Goal: Task Accomplishment & Management: Complete application form

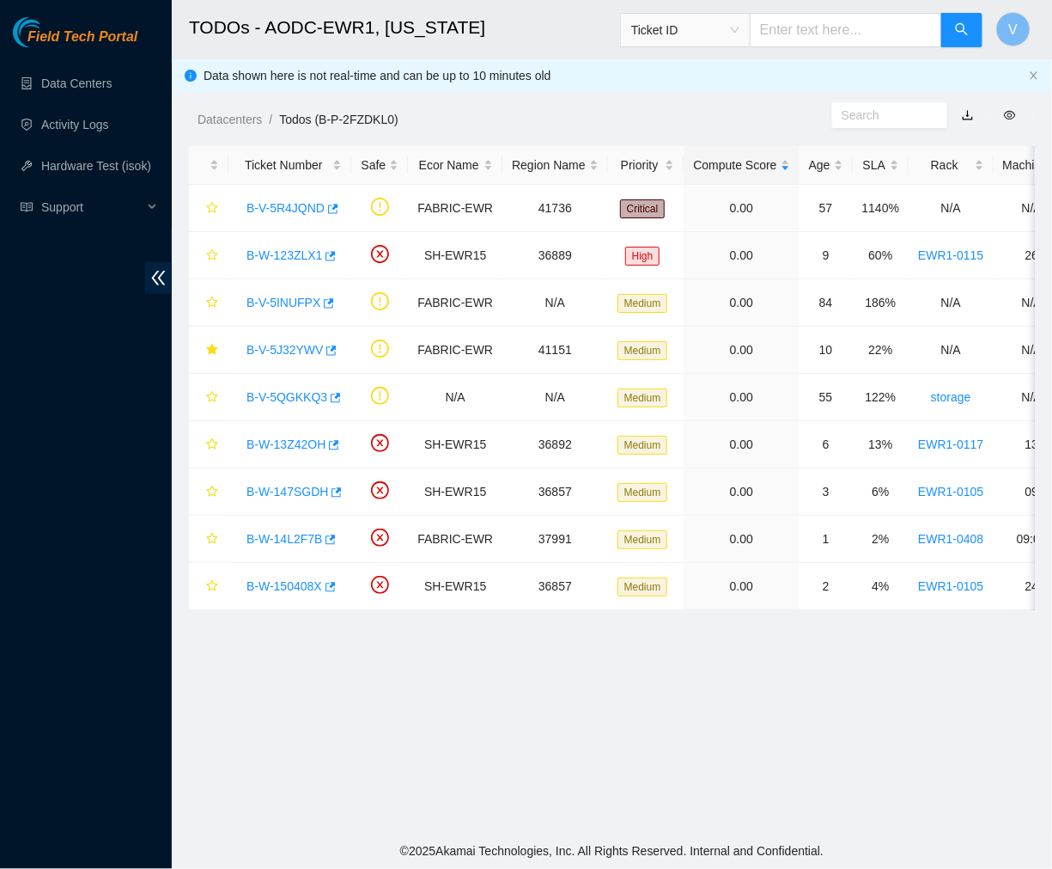
click at [849, 21] on input "text" at bounding box center [846, 30] width 192 height 34
type input "B-W-14D4EC3"
click at [973, 39] on button "button" at bounding box center [962, 30] width 41 height 34
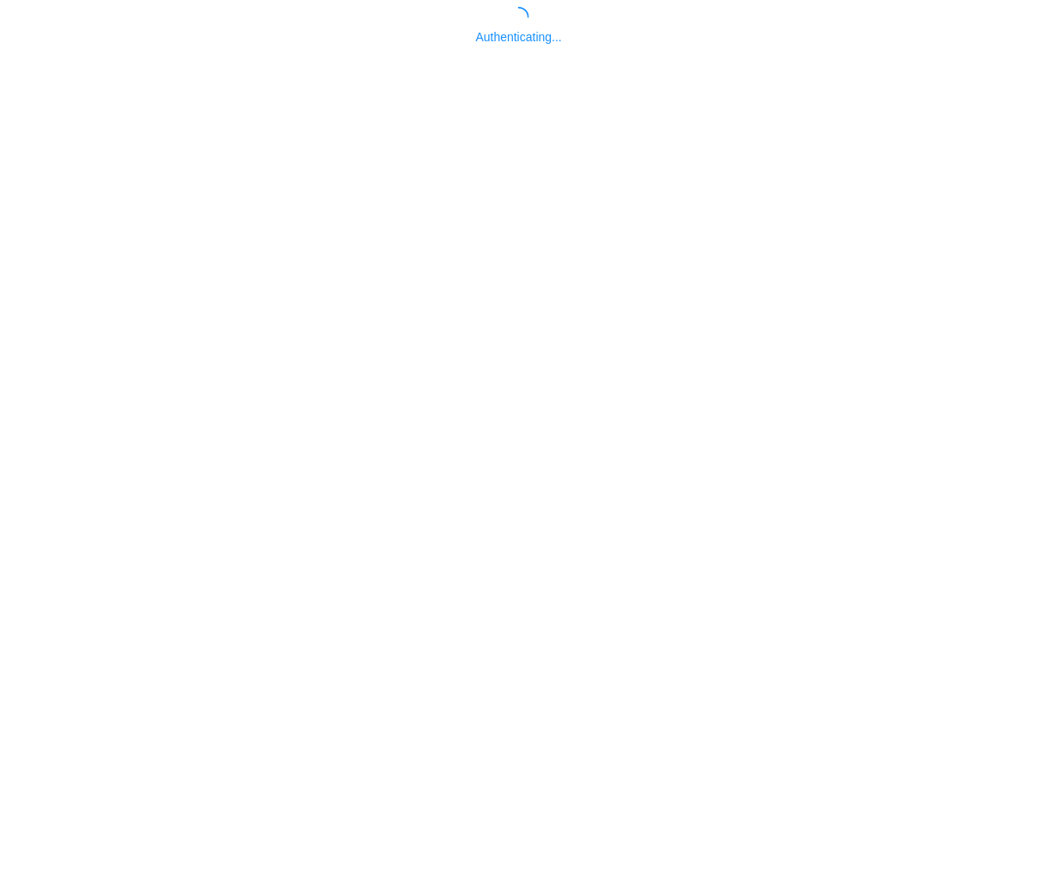
click at [782, 32] on html "Authenticating..." at bounding box center [519, 434] width 1038 height 869
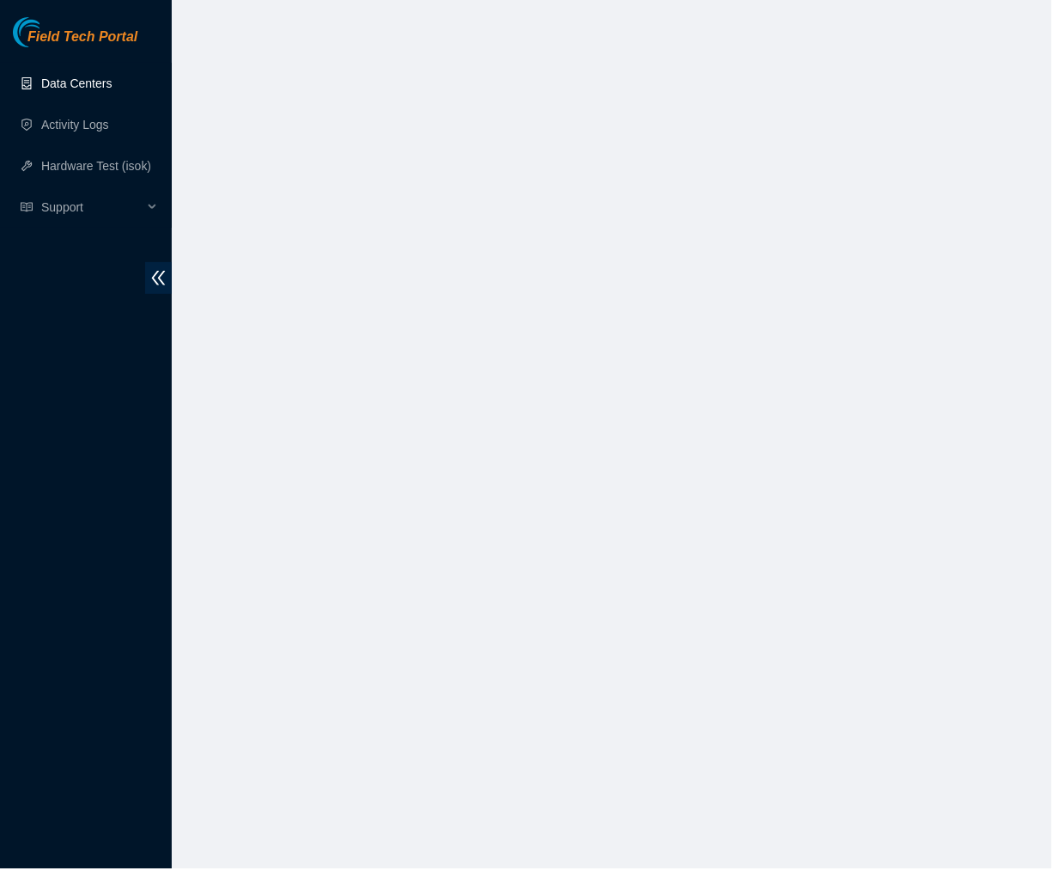
click at [74, 81] on link "Data Centers" at bounding box center [76, 83] width 70 height 14
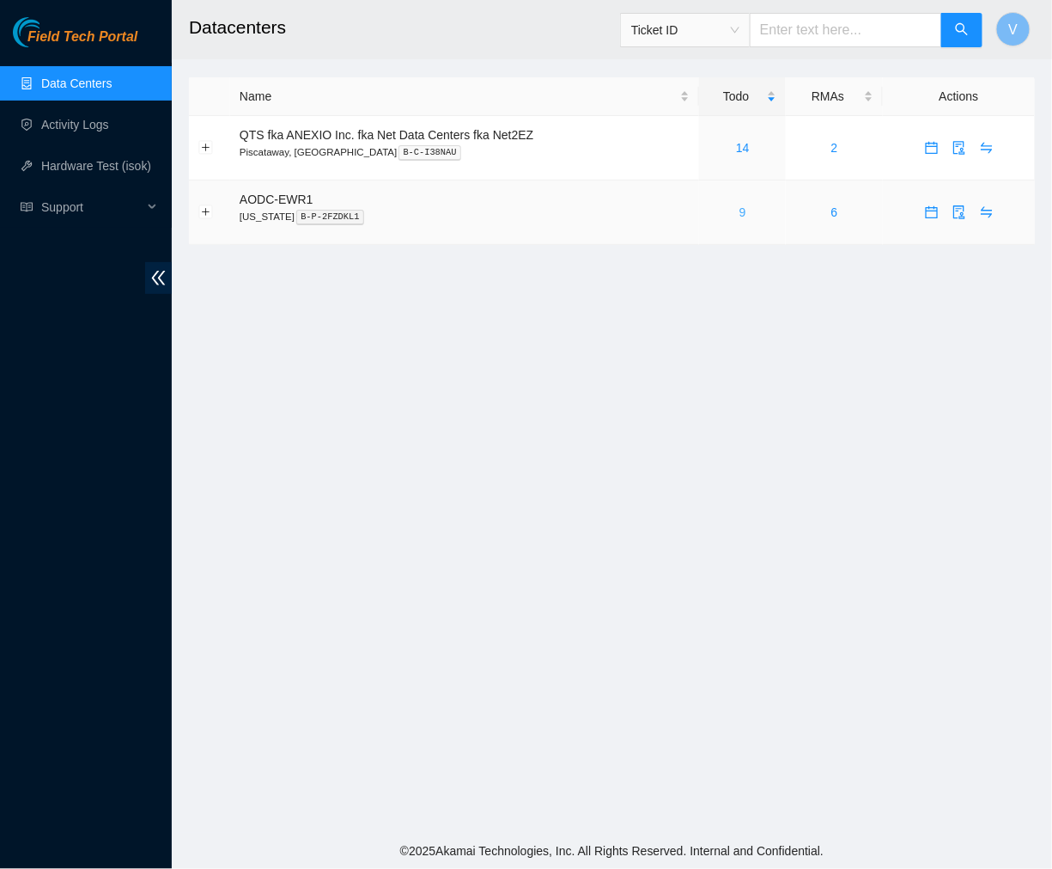
click at [741, 211] on link "9" at bounding box center [743, 212] width 7 height 14
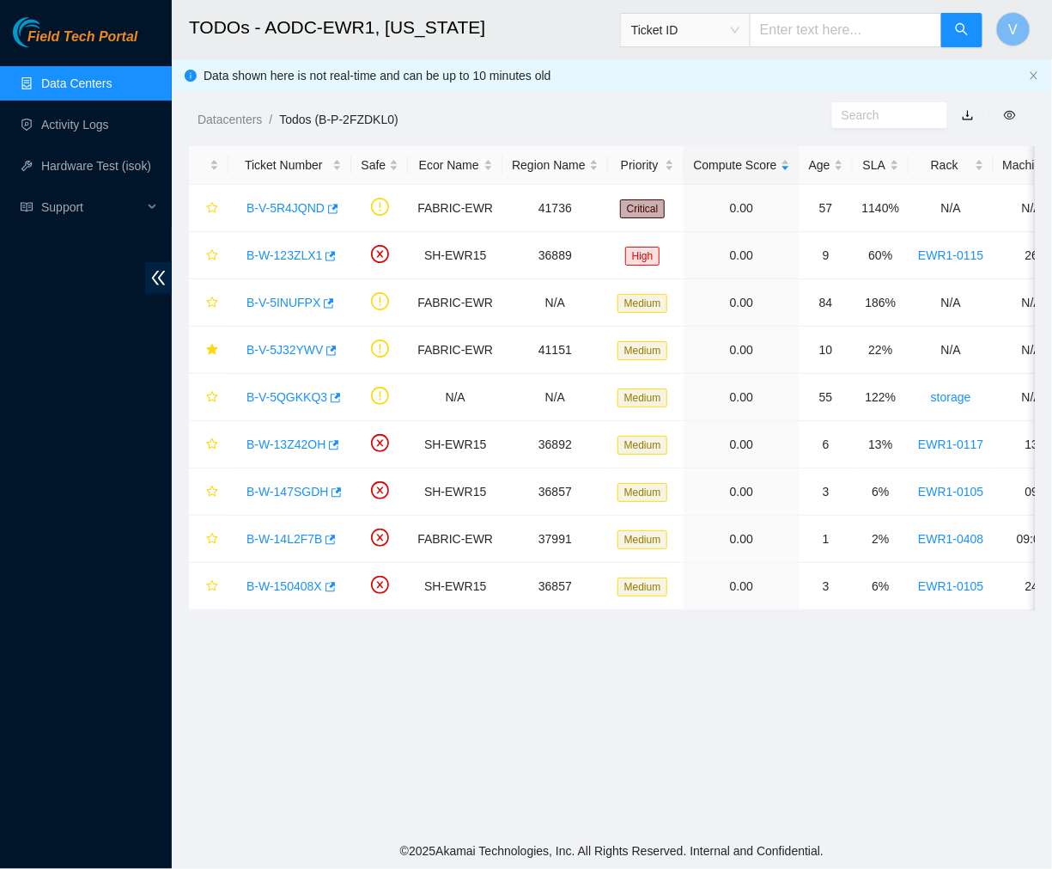
click at [710, 67] on div "Datacenters / Todos (B-P-2FZDKL0) /" at bounding box center [502, 81] width 661 height 96
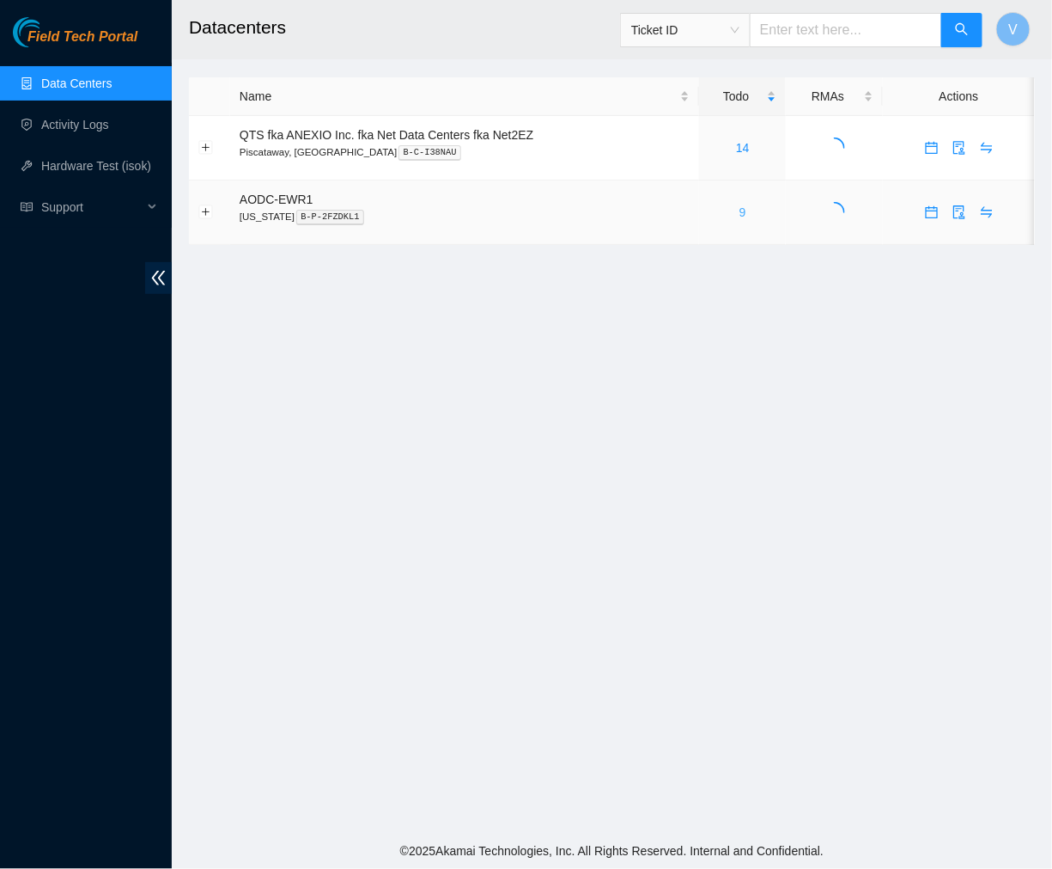
click at [741, 213] on link "9" at bounding box center [743, 212] width 7 height 14
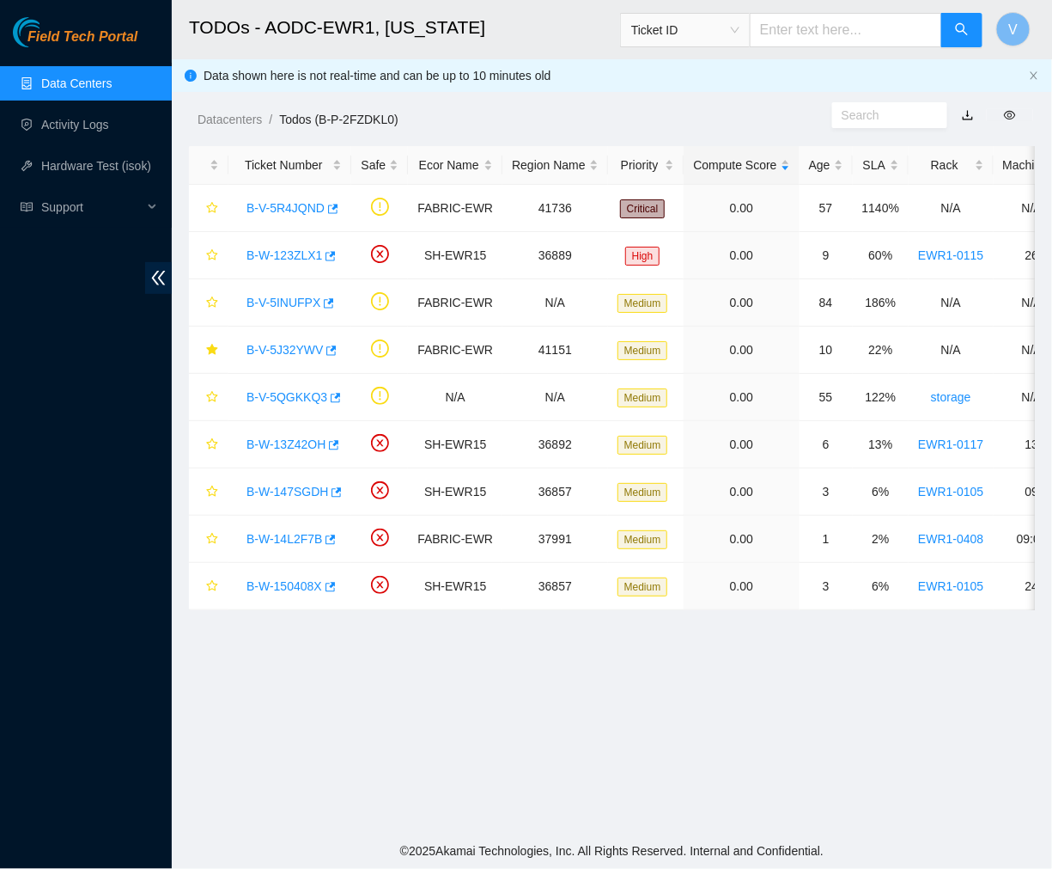
click at [827, 23] on input "text" at bounding box center [846, 30] width 192 height 34
type input "B-W-14D4EC3"
drag, startPoint x: 879, startPoint y: 32, endPoint x: 713, endPoint y: 32, distance: 165.8
click at [713, 32] on span "Ticket ID B-W-14D4EC3" at bounding box center [801, 30] width 363 height 34
click at [962, 21] on button "button" at bounding box center [962, 30] width 41 height 34
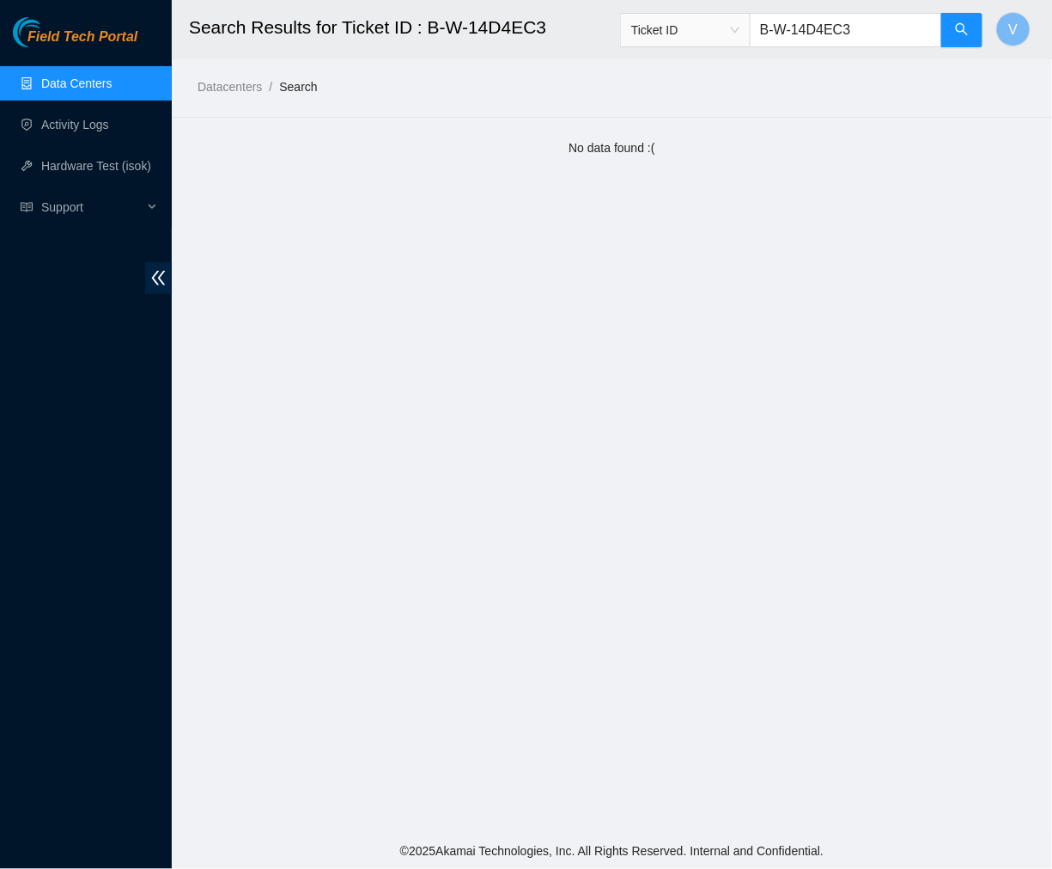
click at [88, 82] on link "Data Centers" at bounding box center [76, 83] width 70 height 14
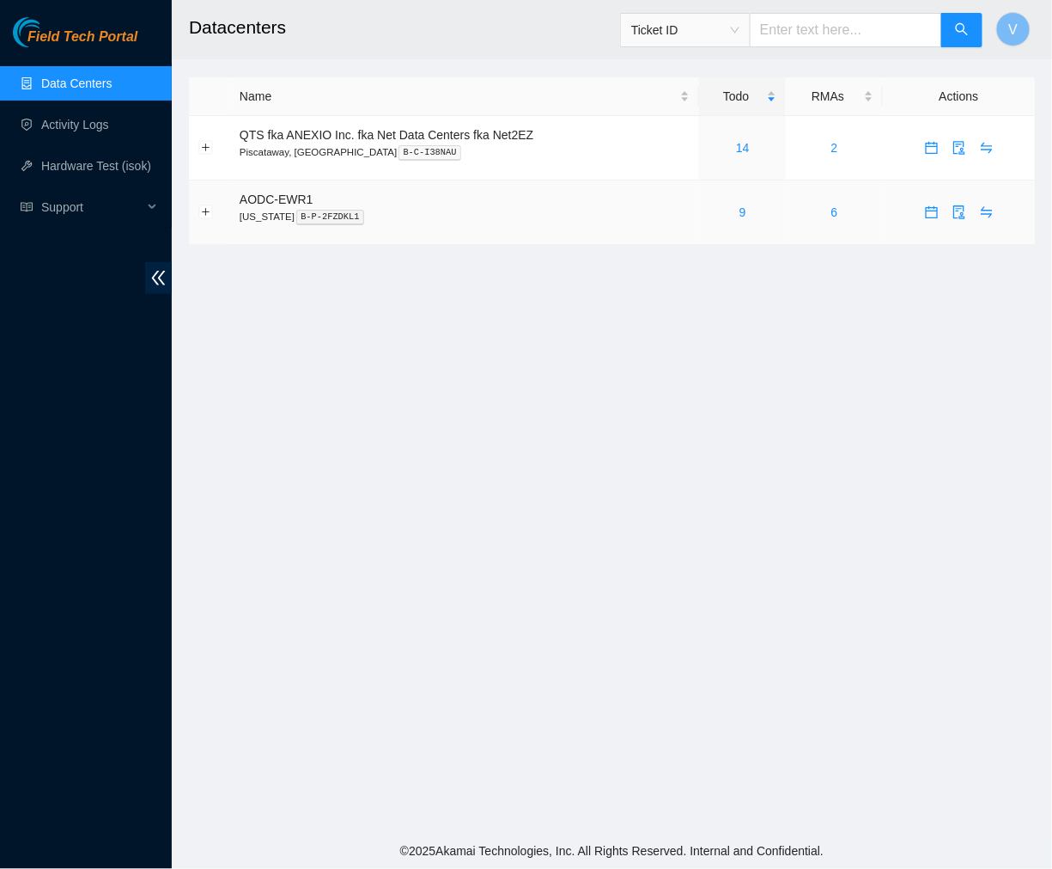
click at [737, 212] on div "9" at bounding box center [743, 212] width 68 height 19
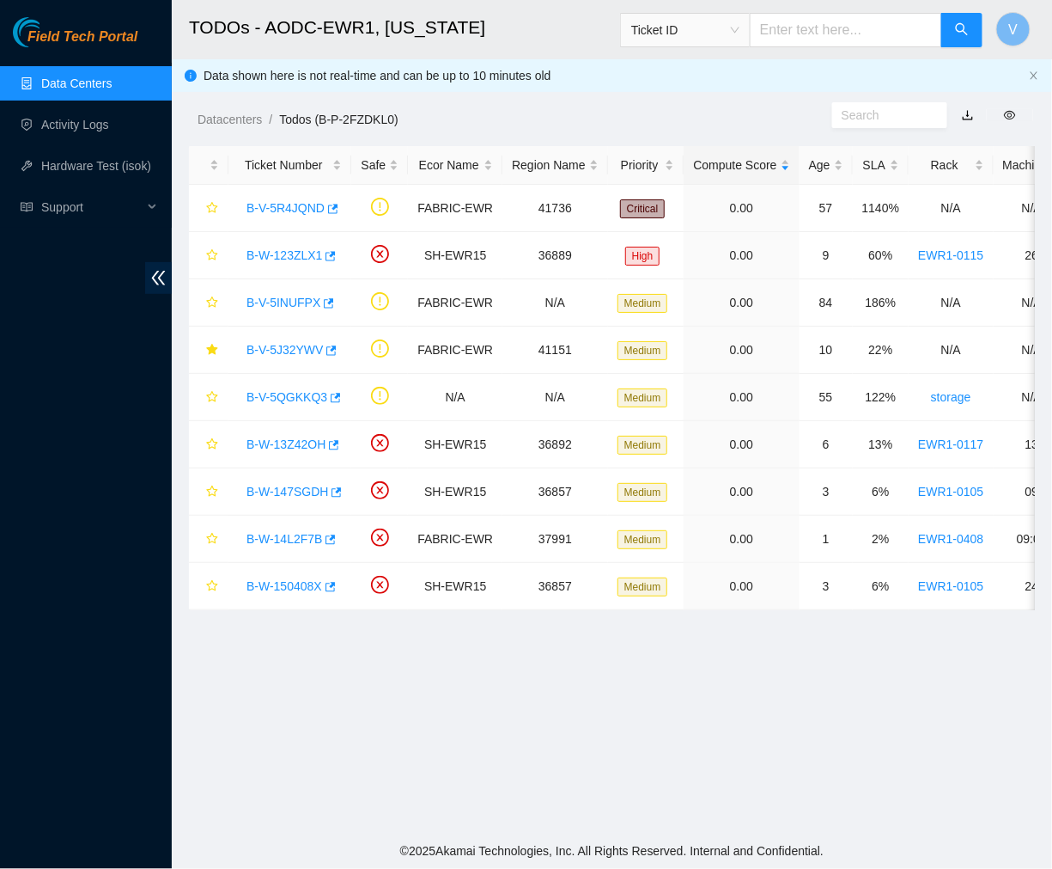
click at [819, 37] on input "text" at bounding box center [846, 30] width 192 height 34
paste input "B-W-15ENUQZ"
type input "B-W-15ENUQZ"
click at [957, 36] on icon "search" at bounding box center [962, 29] width 14 height 14
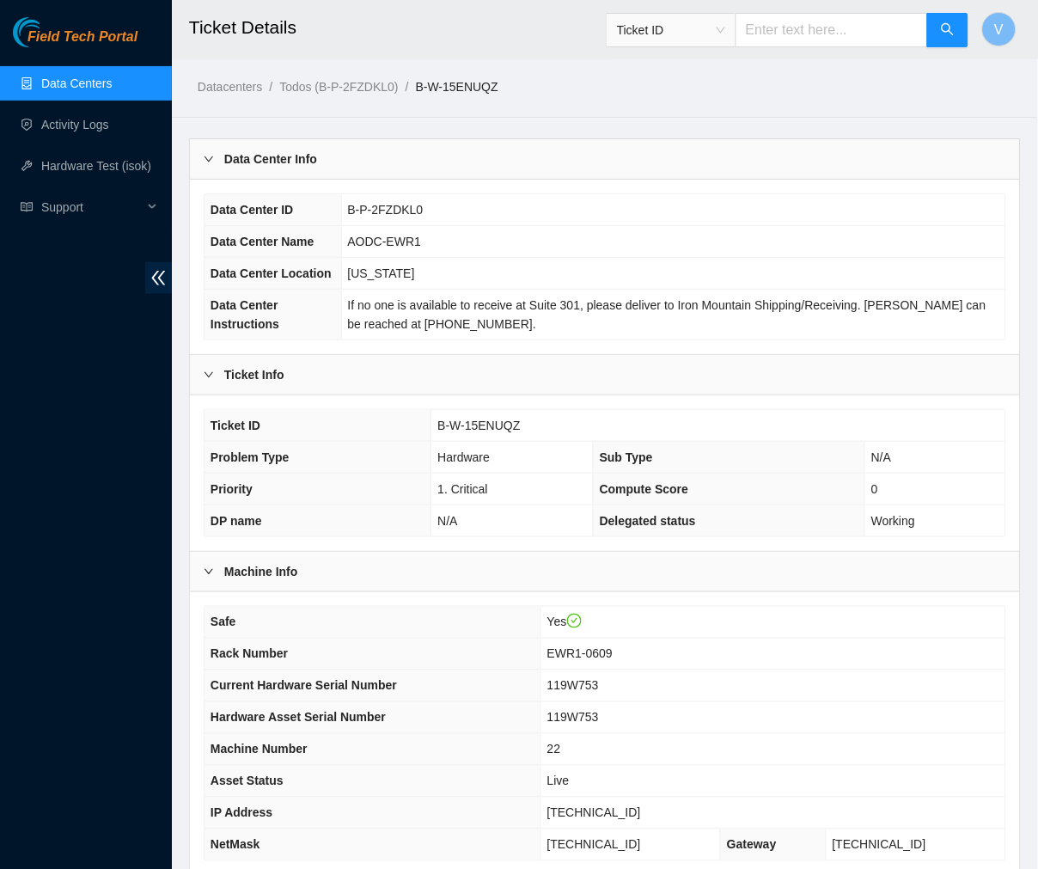
click at [541, 58] on header "Ticket Details Ticket ID V" at bounding box center [691, 29] width 1038 height 59
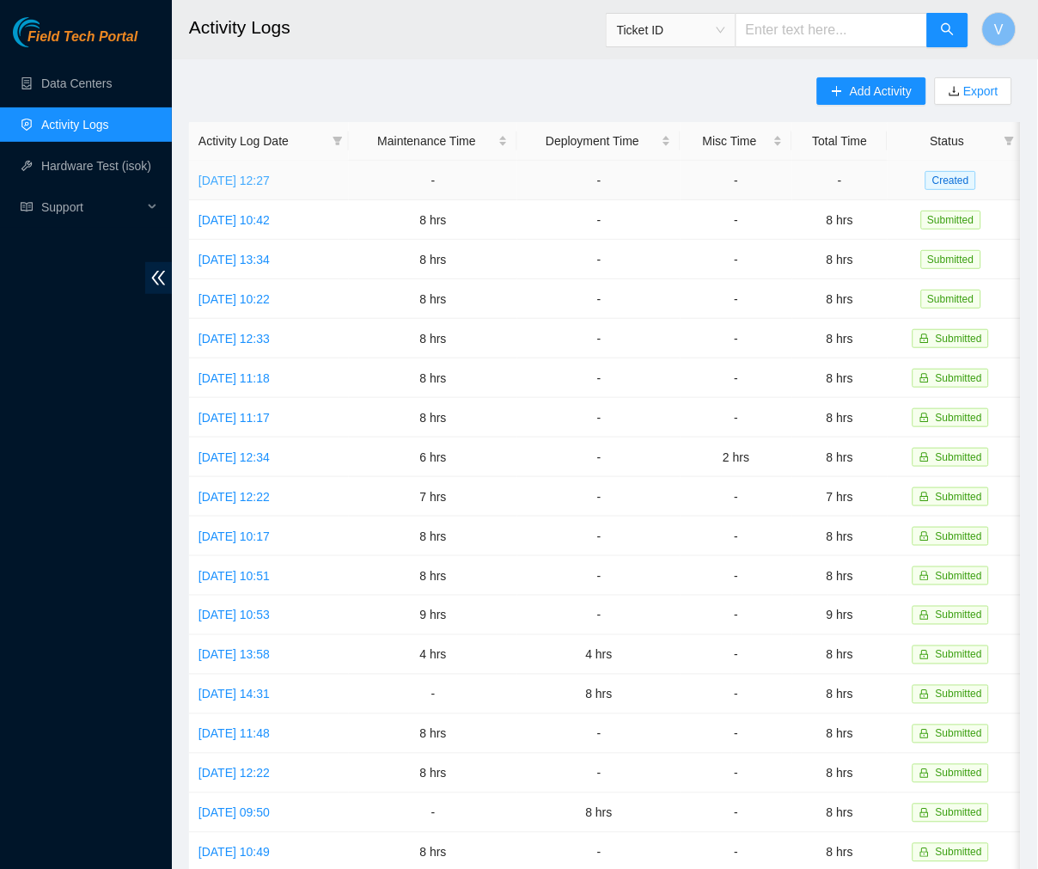
click at [258, 185] on link "[DATE] 12:27" at bounding box center [233, 181] width 71 height 14
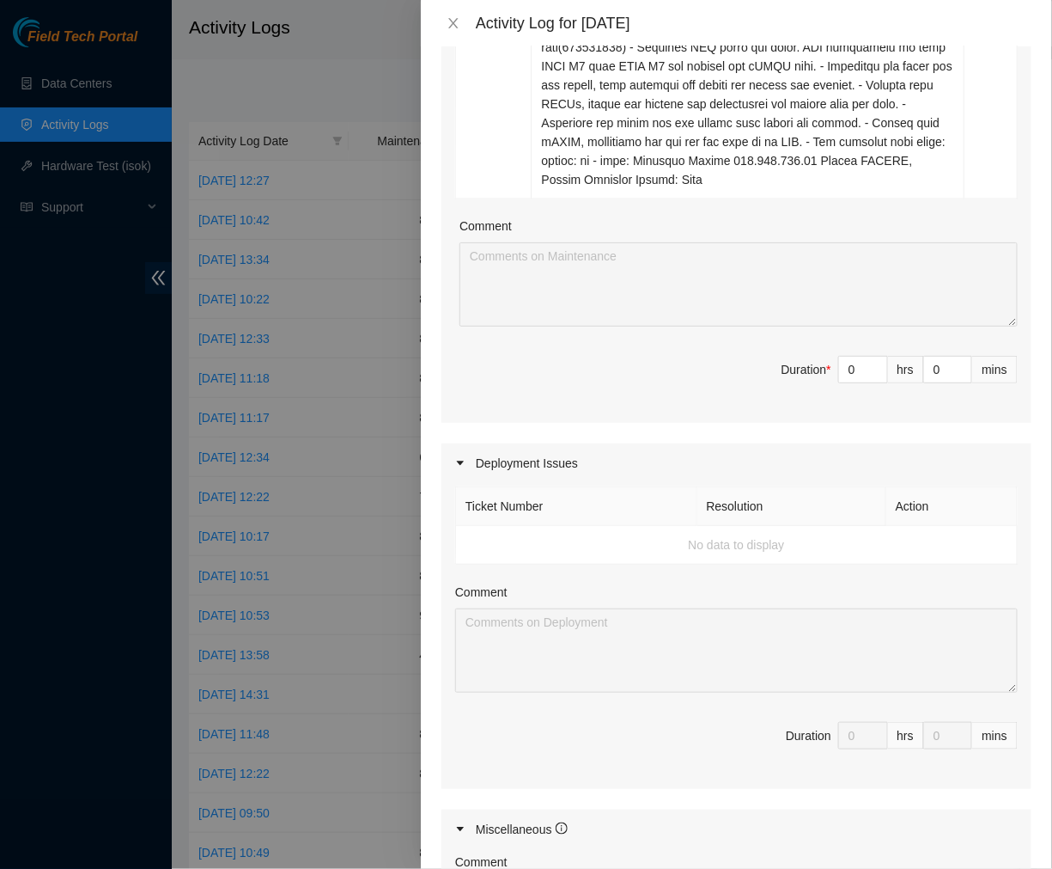
scroll to position [725, 0]
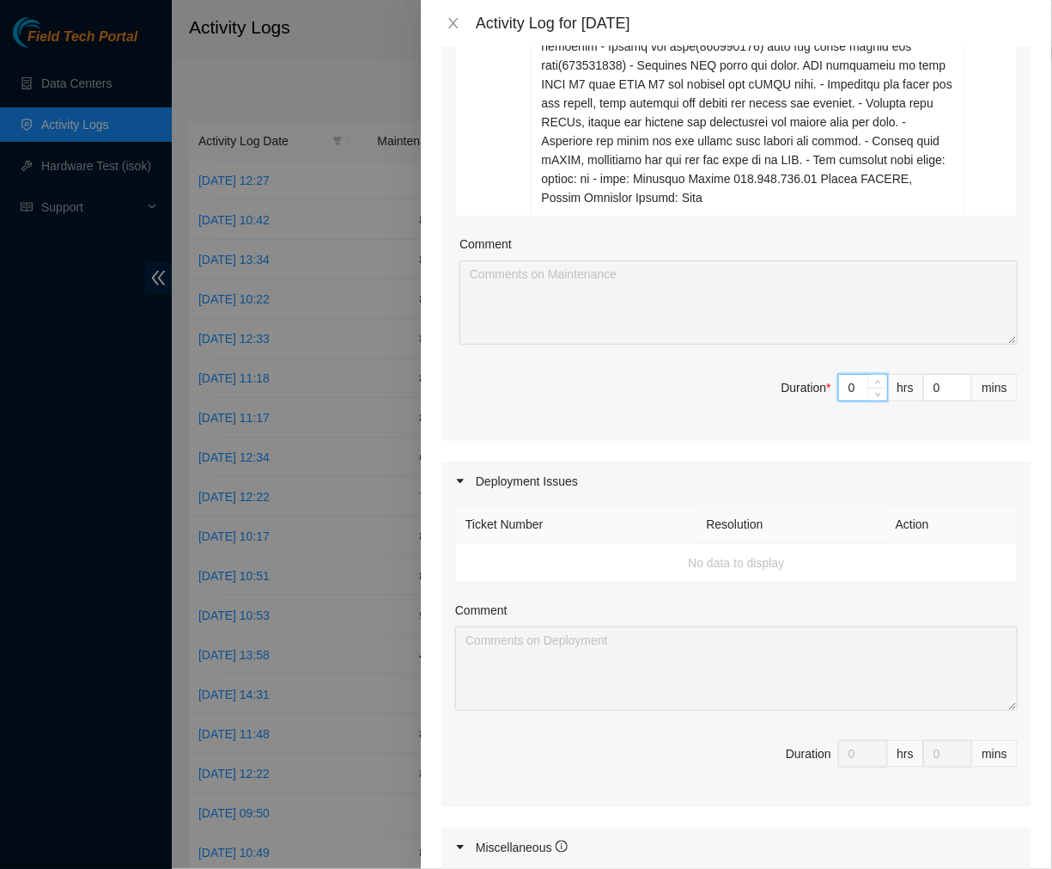
click at [846, 381] on input "0" at bounding box center [863, 388] width 48 height 26
drag, startPoint x: 846, startPoint y: 381, endPoint x: 729, endPoint y: 375, distance: 117.9
click at [729, 375] on span "Duration * 0 hrs 0 mins" at bounding box center [736, 398] width 563 height 48
type input "8"
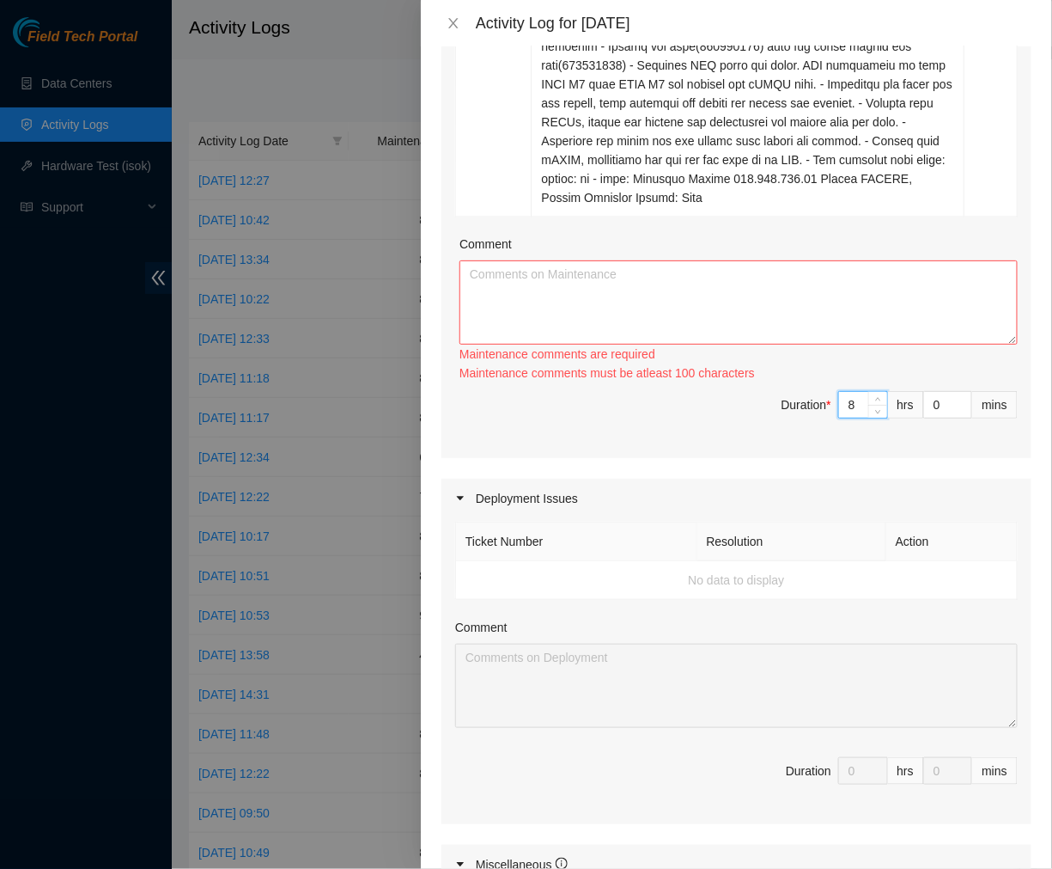
type input "8"
click at [627, 296] on textarea "Comment" at bounding box center [739, 302] width 558 height 84
paste textarea "Ticket #: B-W-15ENUQZ - Ran hardware test: [URL]: failed: unpingable - Upon con…"
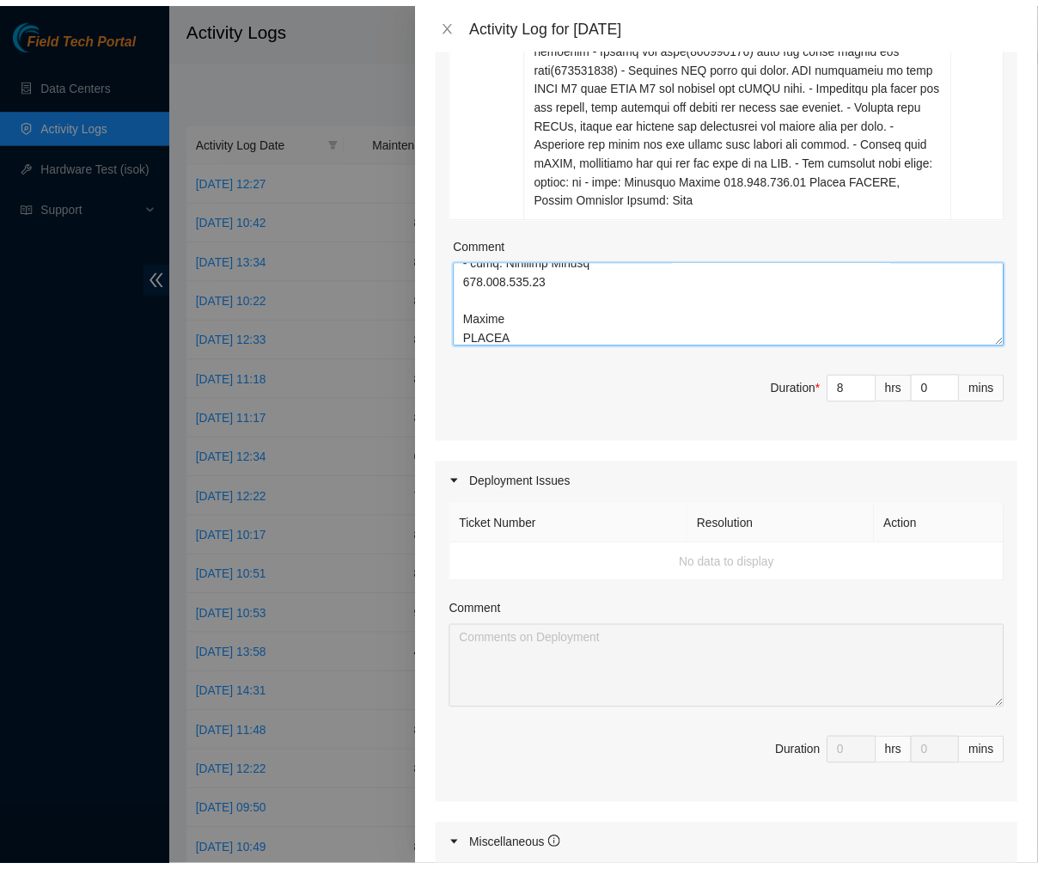
scroll to position [1110, 0]
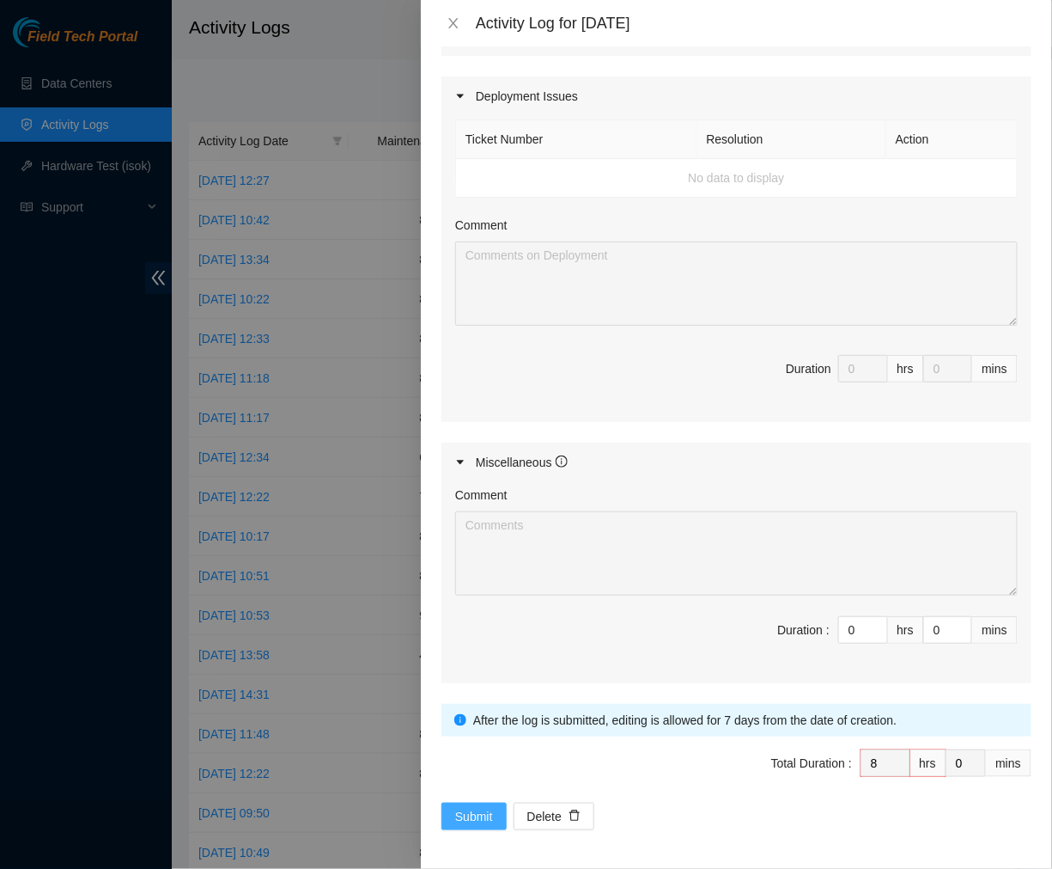
type textarea "Ticket #: B-W-15ENUQZ - Ran hardware test: [URL]: failed: unpingable - Upon con…"
click at [467, 811] on span "Submit" at bounding box center [474, 816] width 38 height 19
